Goal: Task Accomplishment & Management: Use online tool/utility

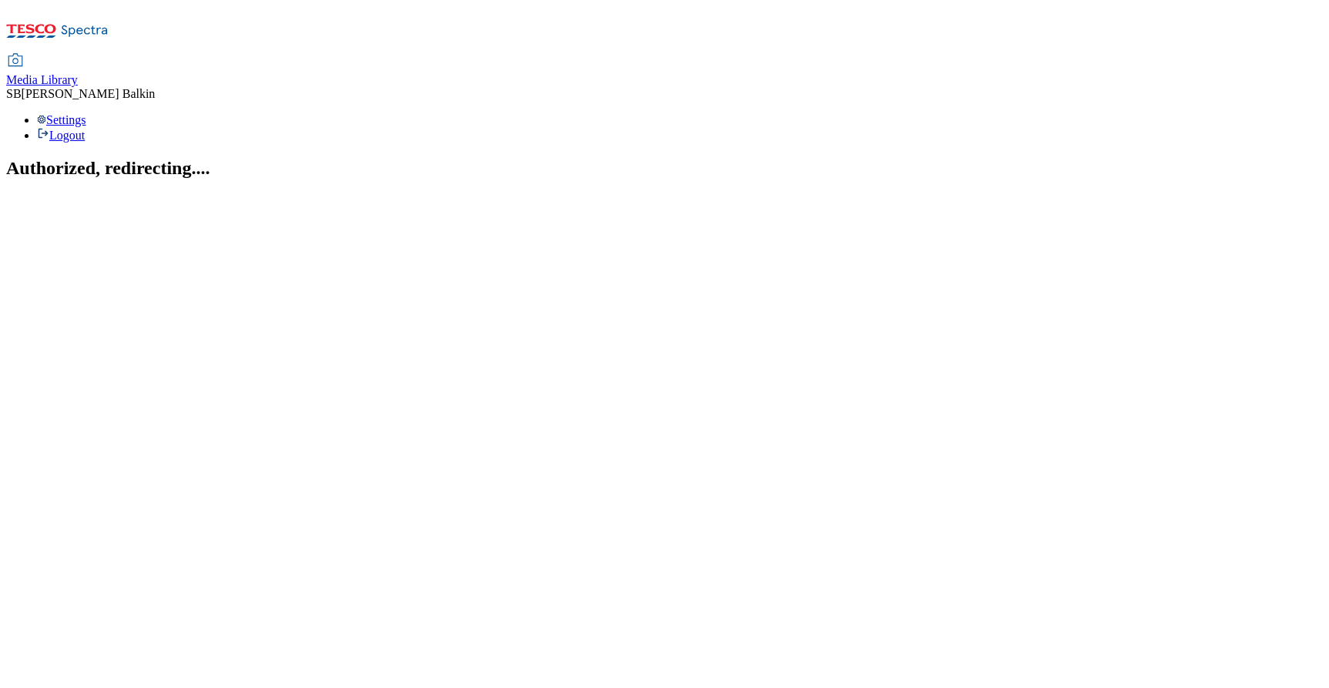
click at [78, 73] on span "Media Library" at bounding box center [42, 79] width 72 height 13
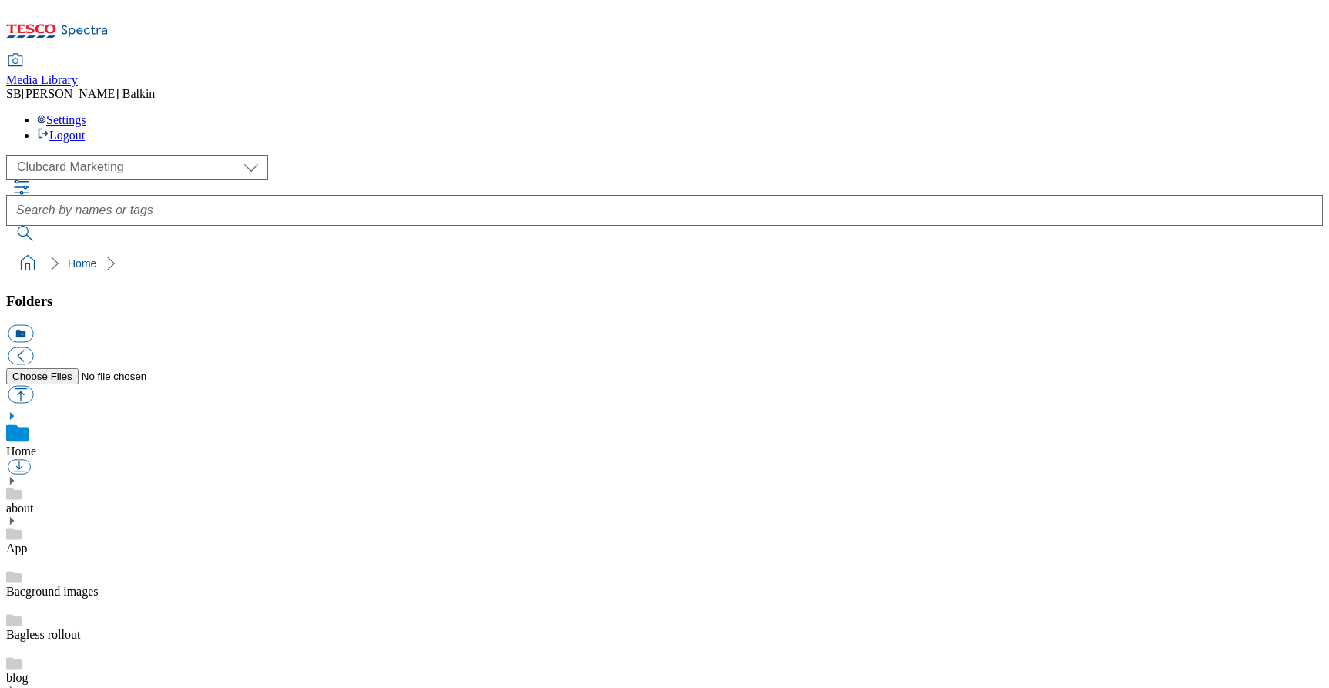
scroll to position [1, 0]
click at [110, 155] on div "( optional ) Clubcard Marketing Dotcom UK FnF Stores GHS Marketing UK GHS Produ…" at bounding box center [664, 167] width 1317 height 25
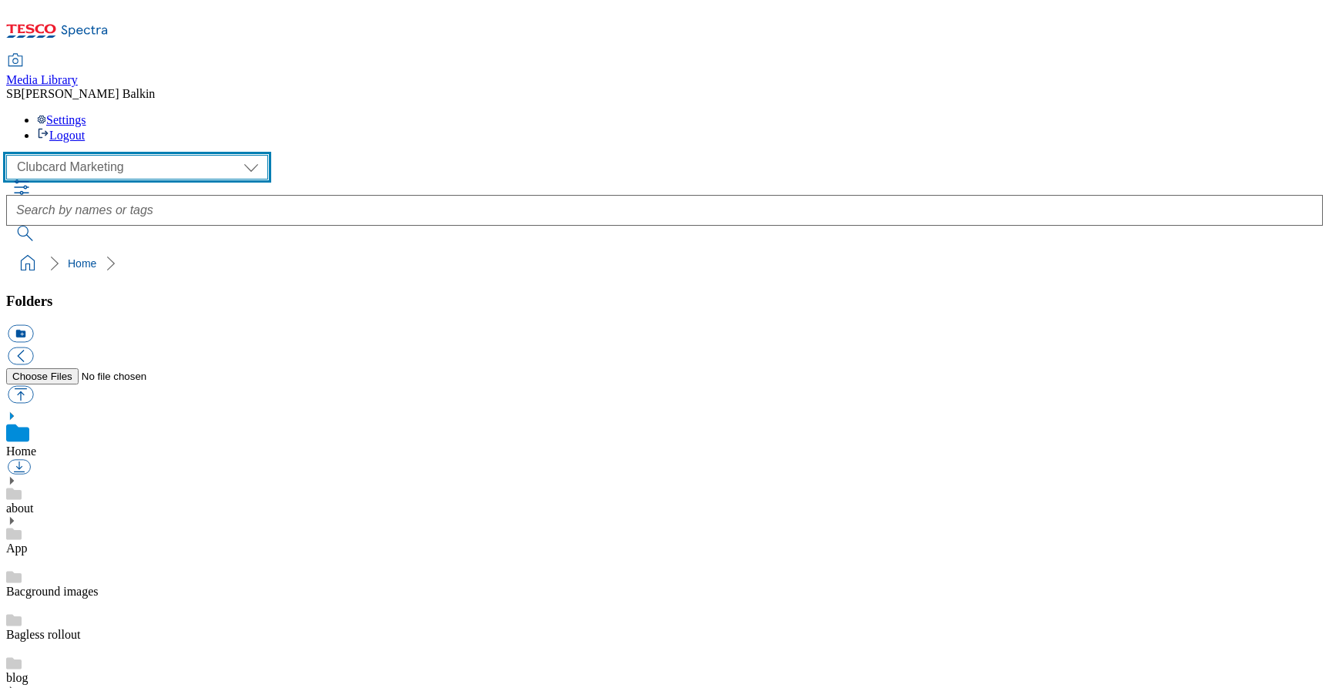
click at [113, 155] on select "Clubcard Marketing Dotcom UK FnF Stores GHS Marketing UK GHS Product UK GHS ROI…" at bounding box center [137, 167] width 262 height 25
select select "flare-ghs-mktg"
click at [11, 155] on select "Clubcard Marketing Dotcom UK FnF Stores GHS Marketing UK GHS Product UK GHS ROI…" at bounding box center [137, 167] width 262 height 25
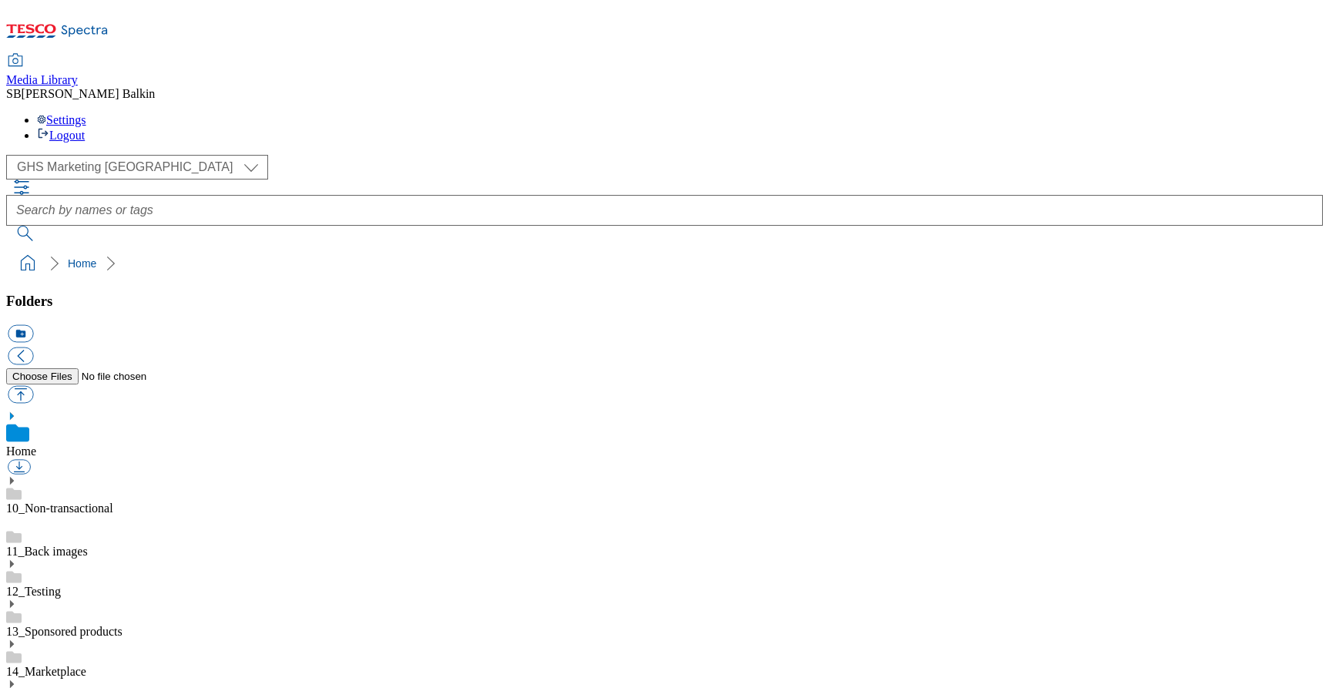
click at [17, 679] on icon at bounding box center [11, 684] width 11 height 11
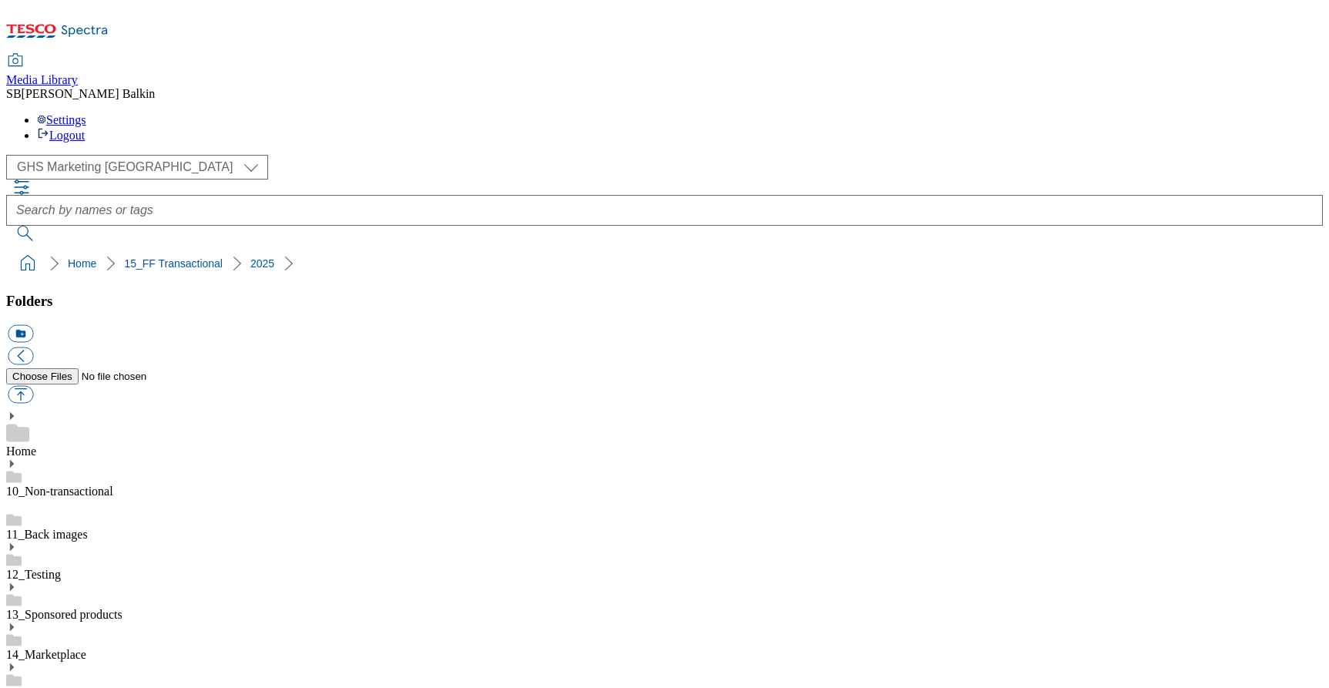
scroll to position [173, 0]
click at [33, 325] on button "icon_new_folder" at bounding box center [20, 334] width 25 height 18
type input "2534"
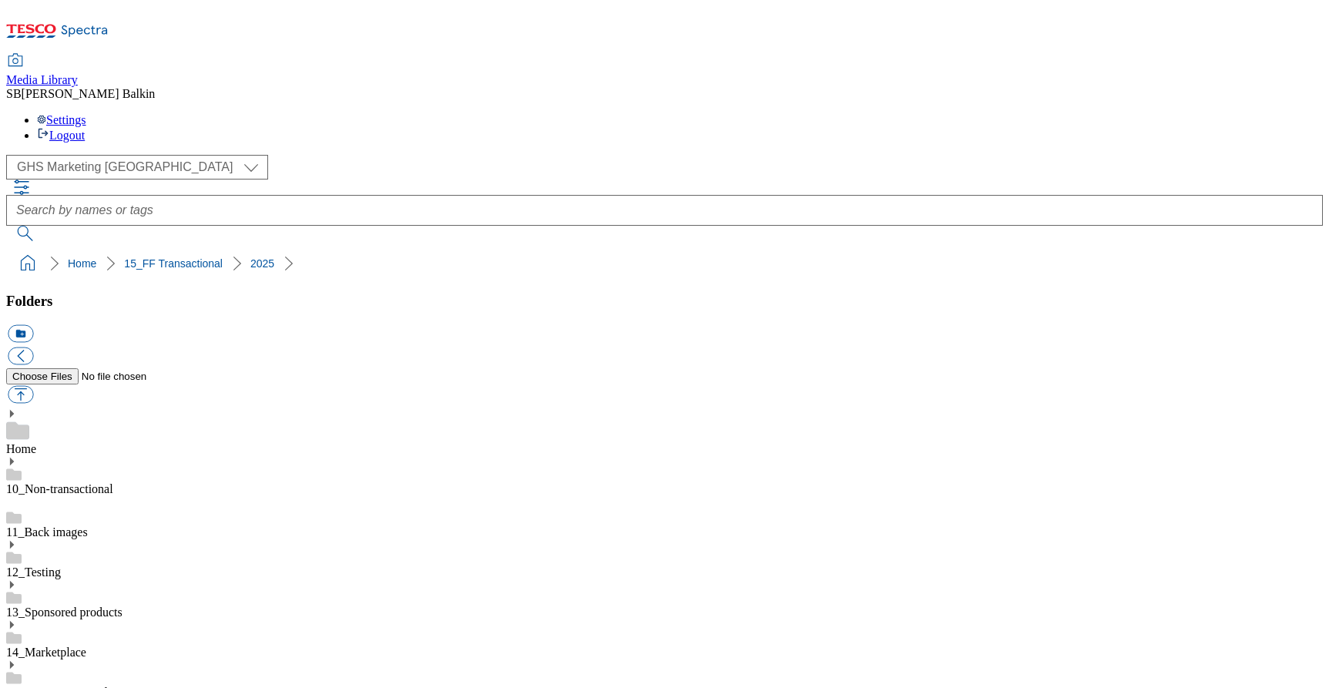
click at [33, 325] on button "icon_new_folder" at bounding box center [20, 334] width 25 height 18
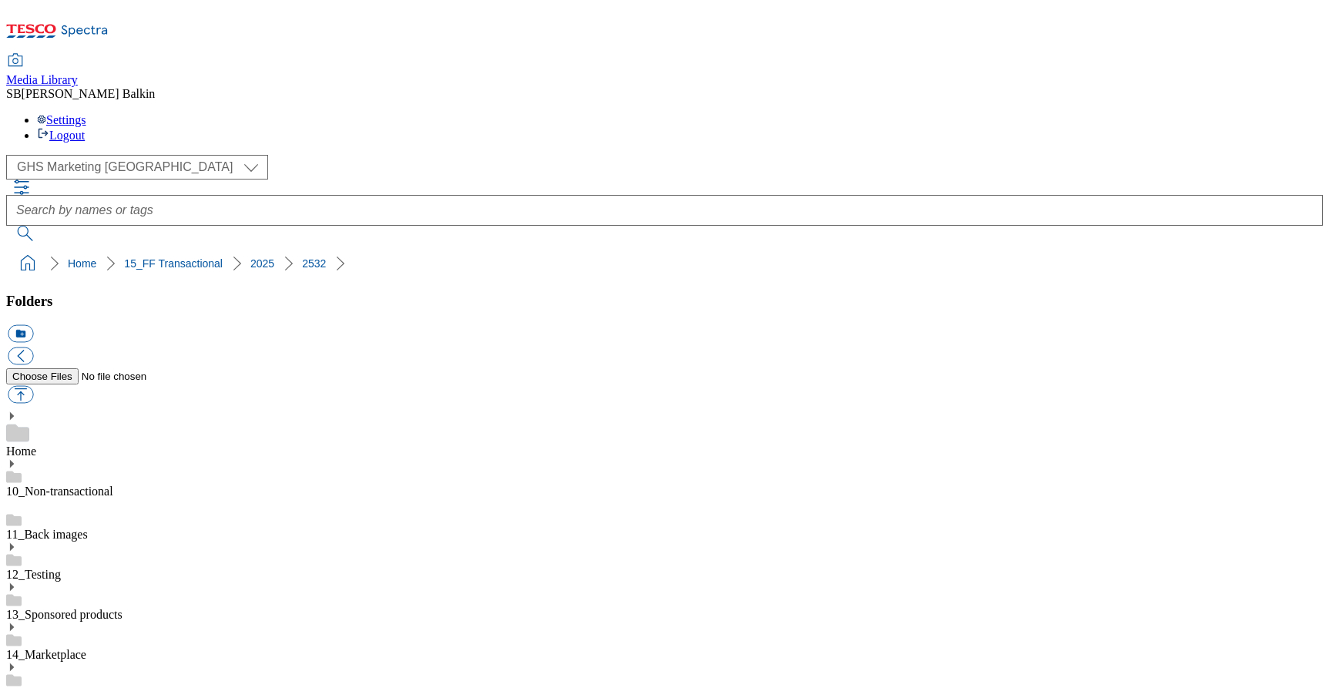
type input "Xmas Jumpers BL"
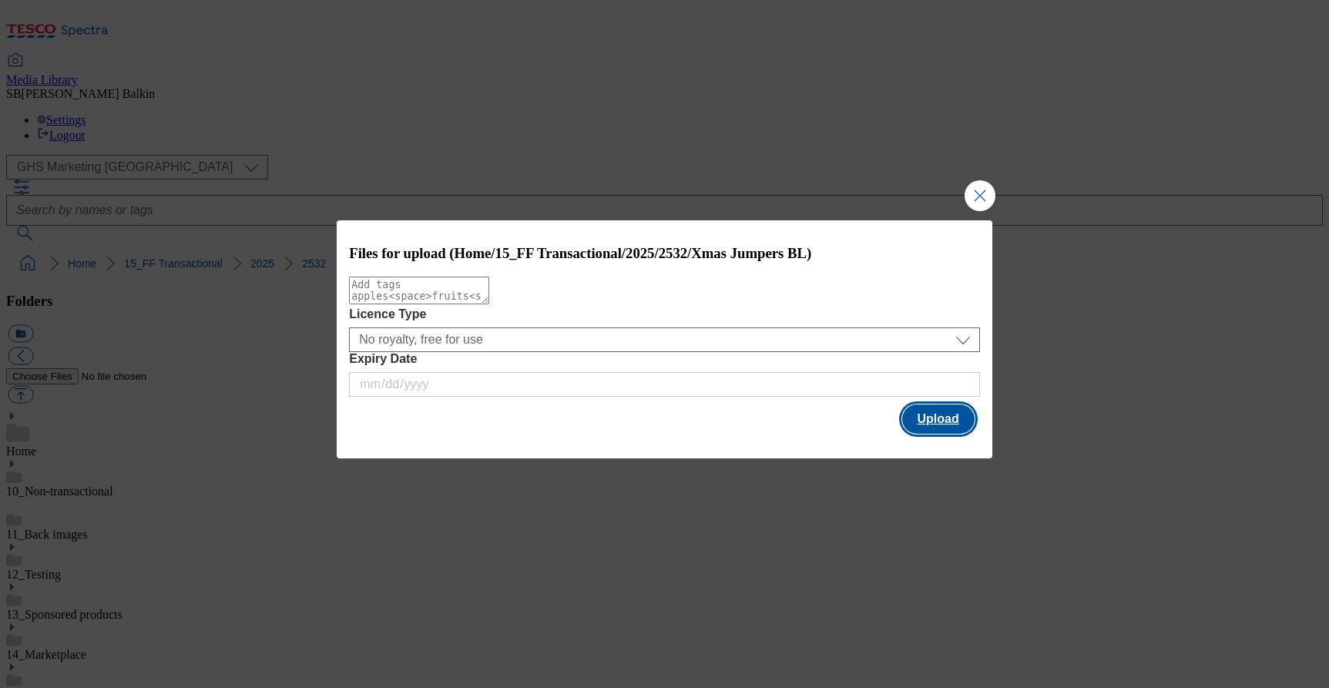
click at [929, 428] on button "Upload" at bounding box center [938, 419] width 72 height 29
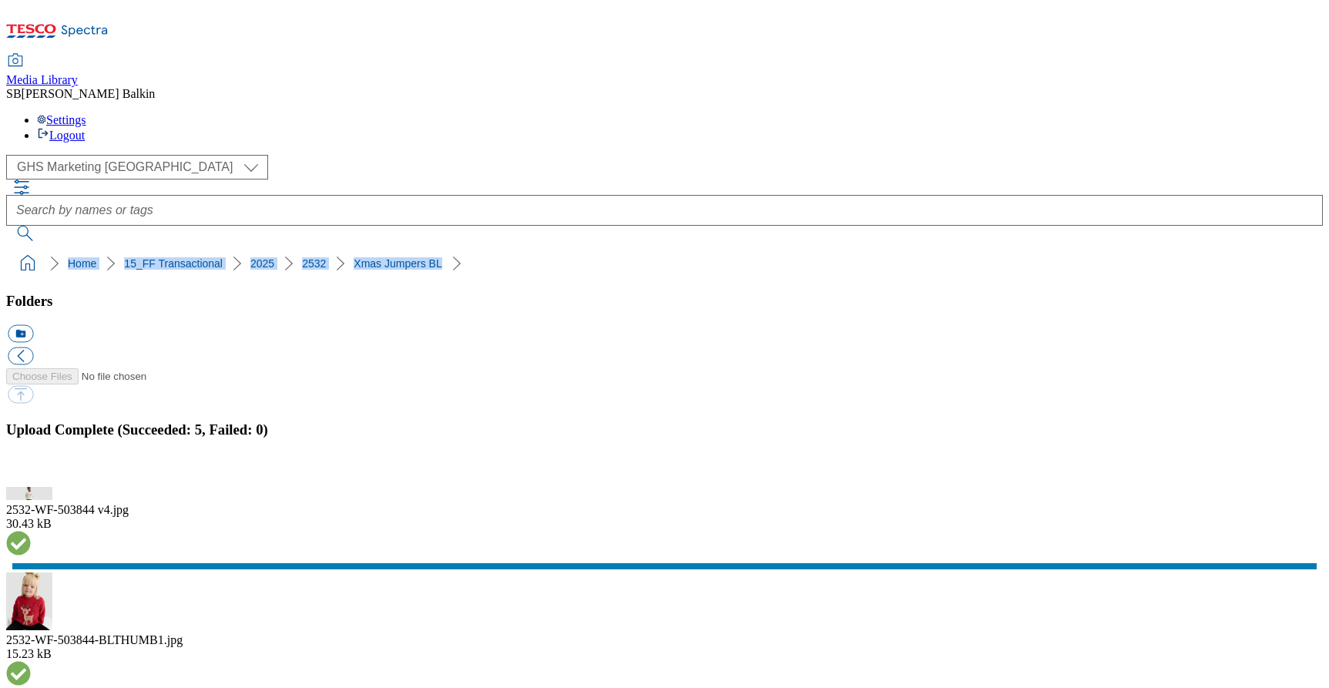
drag, startPoint x: 5, startPoint y: 146, endPoint x: 387, endPoint y: 142, distance: 381.5
click at [387, 249] on nav "Home 15_FF Transactional 2025 2532 Xmas Jumpers BL" at bounding box center [664, 263] width 1317 height 29
copy ol "Home 15_FF Transactional 2025 2532 Xmas Jumpers BL"
